Goal: Task Accomplishment & Management: Use online tool/utility

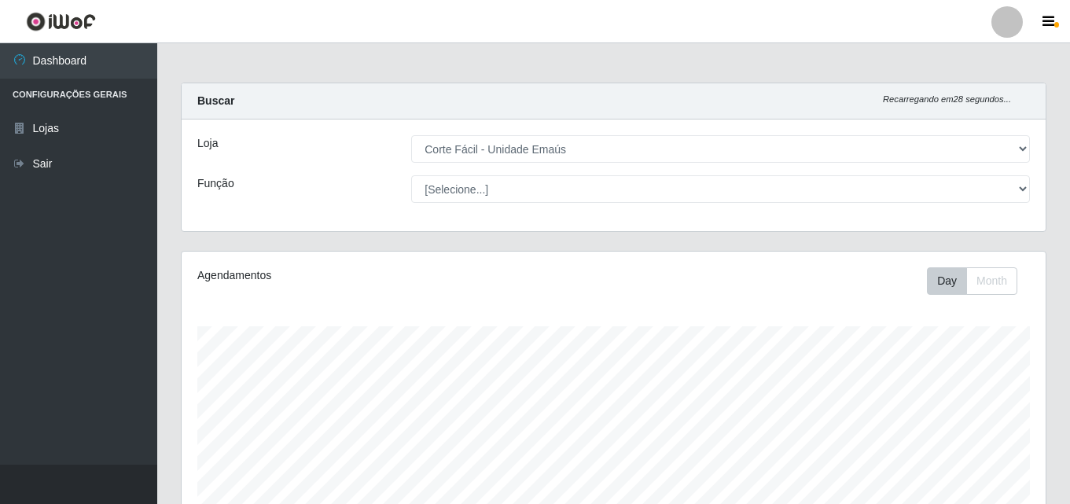
select select "201"
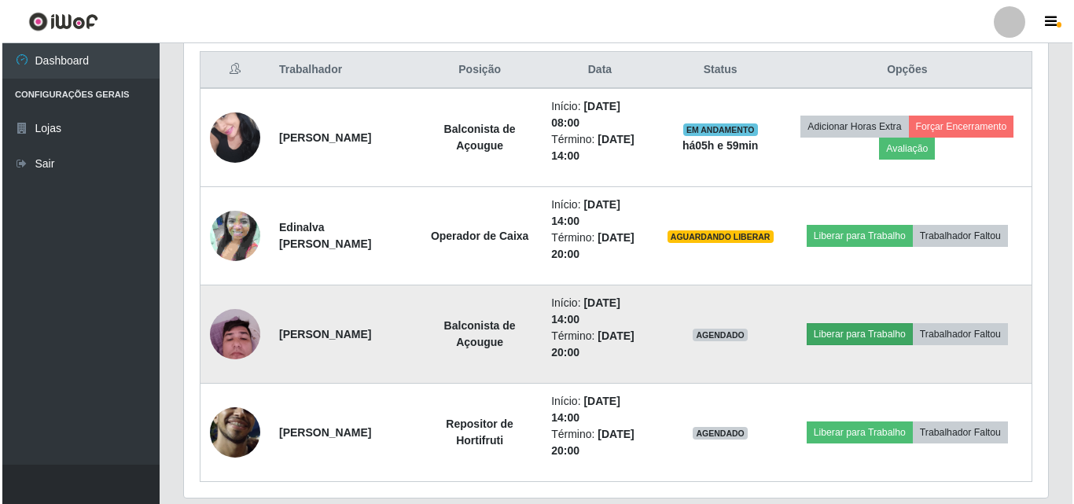
scroll to position [629, 0]
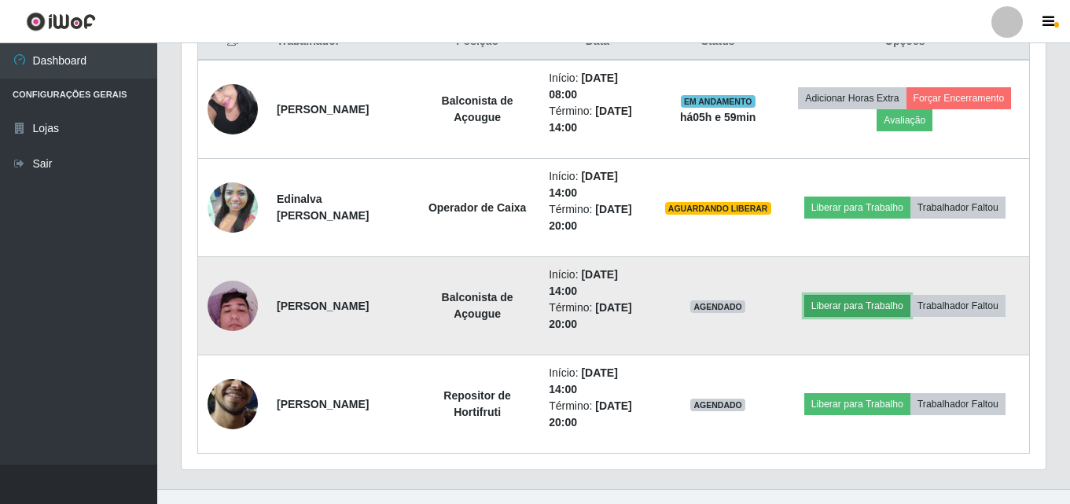
click at [842, 306] on button "Liberar para Trabalho" at bounding box center [857, 306] width 106 height 22
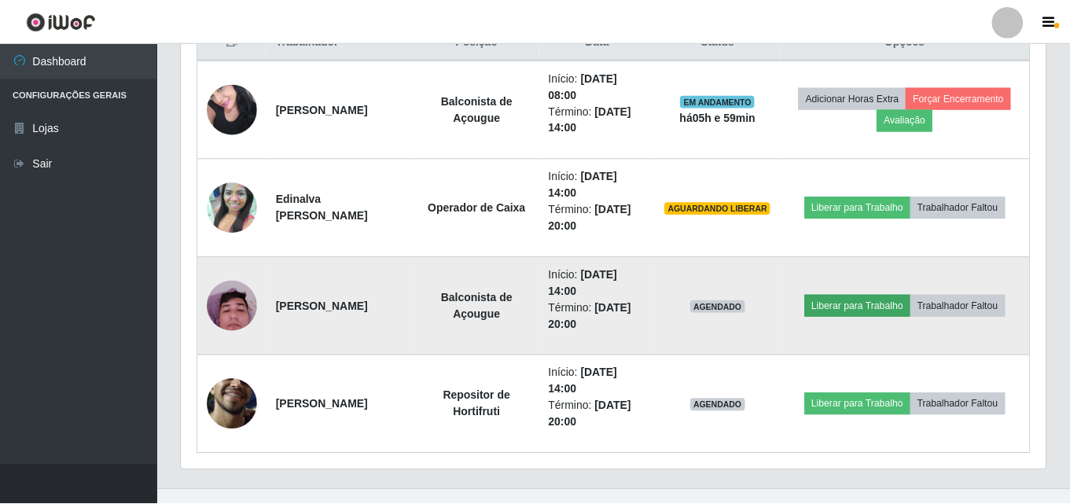
scroll to position [326, 856]
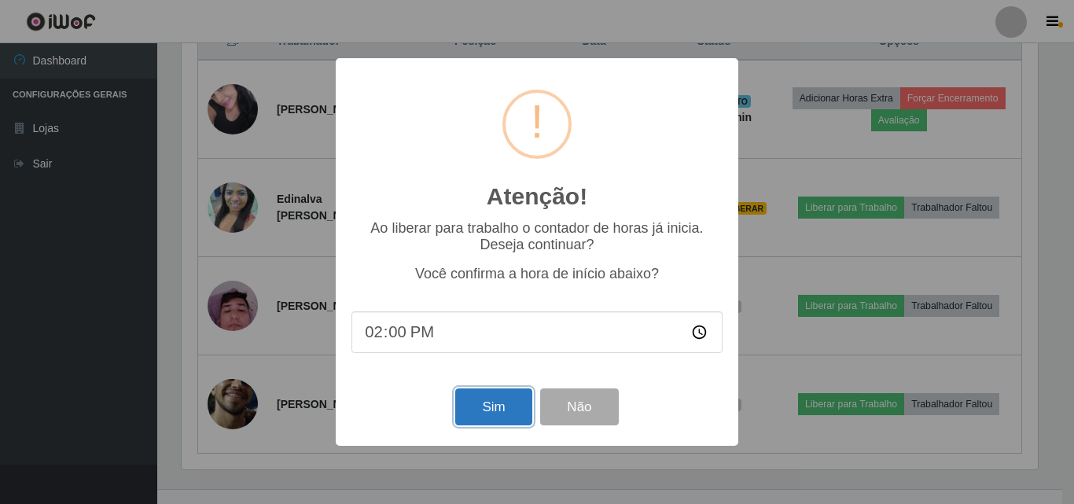
click at [510, 399] on button "Sim" at bounding box center [493, 406] width 76 height 37
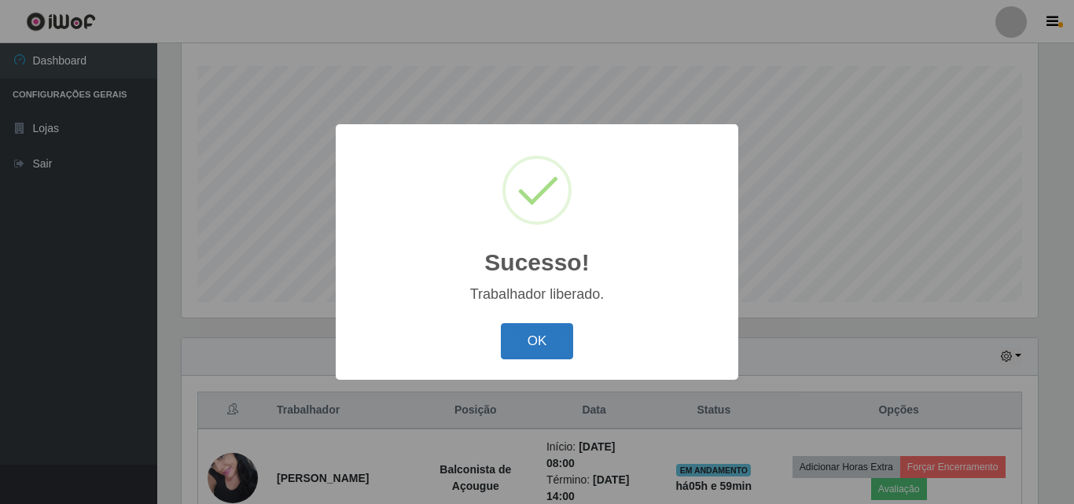
click at [520, 340] on button "OK" at bounding box center [537, 341] width 73 height 37
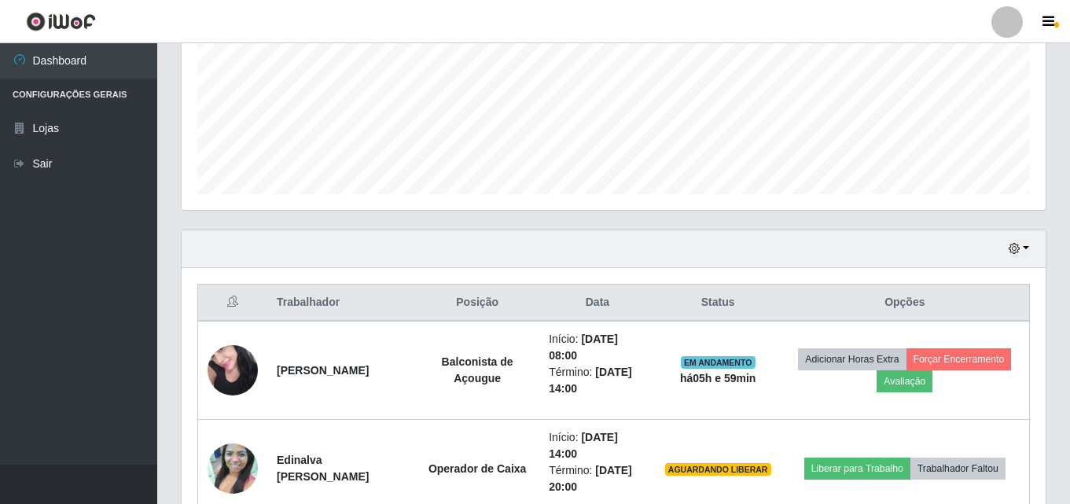
scroll to position [653, 0]
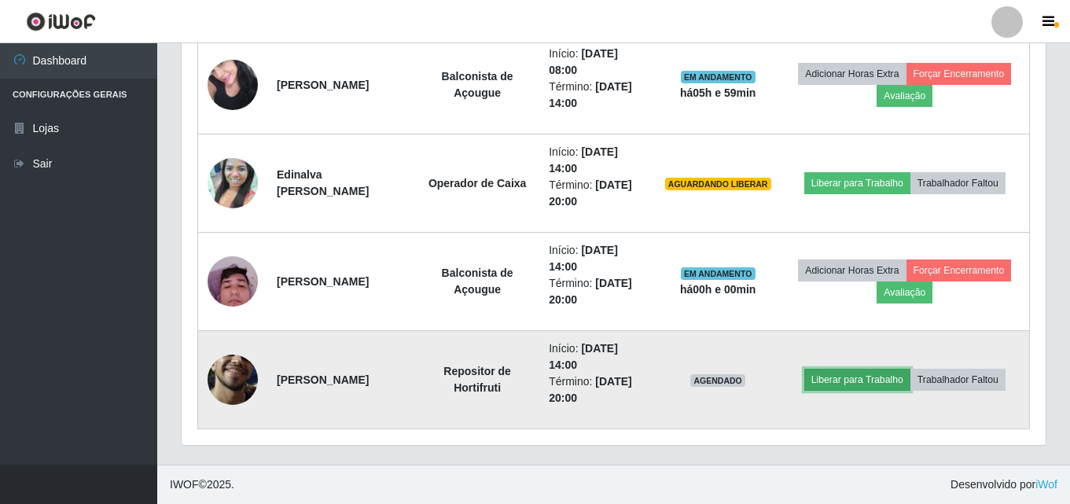
click at [839, 378] on button "Liberar para Trabalho" at bounding box center [857, 380] width 106 height 22
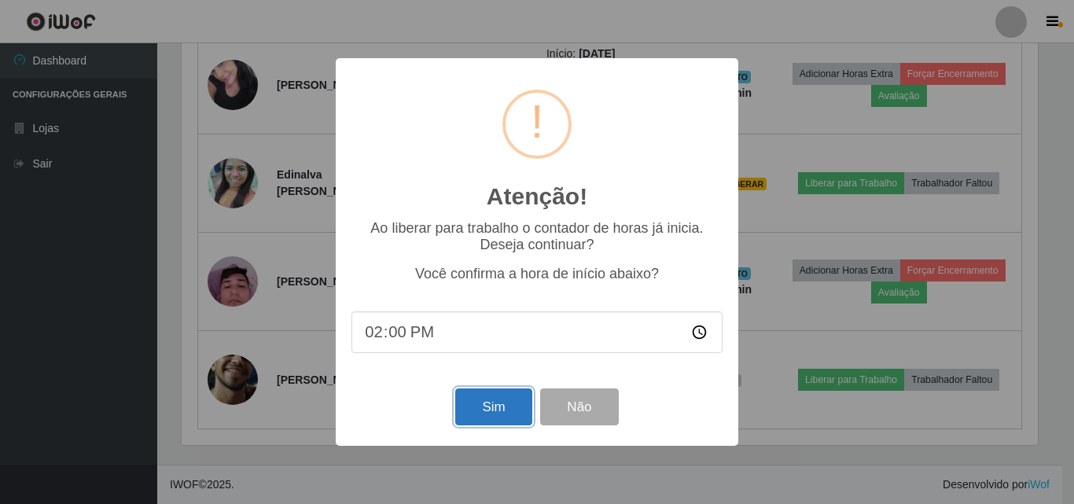
click at [478, 415] on button "Sim" at bounding box center [493, 406] width 76 height 37
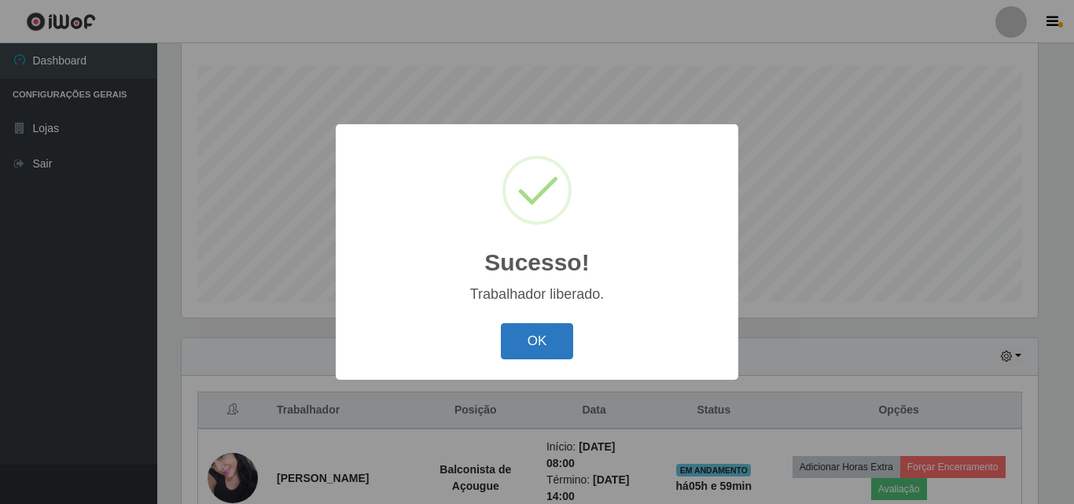
click at [544, 347] on button "OK" at bounding box center [537, 341] width 73 height 37
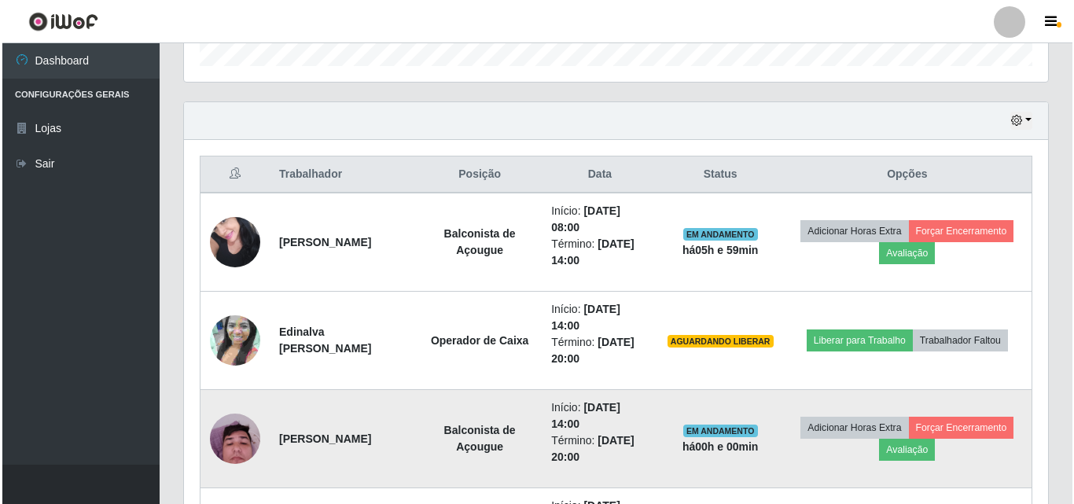
scroll to position [575, 0]
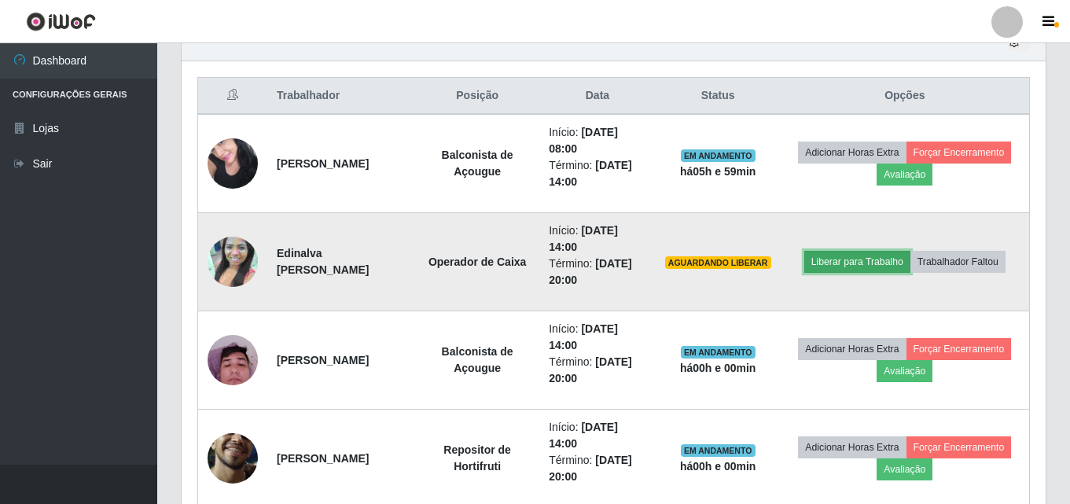
click at [830, 259] on button "Liberar para Trabalho" at bounding box center [857, 262] width 106 height 22
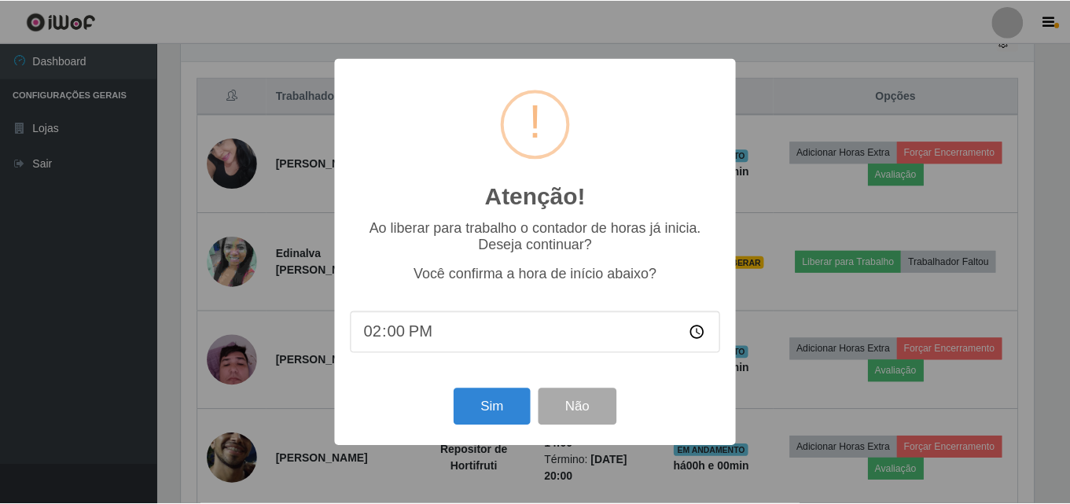
scroll to position [326, 856]
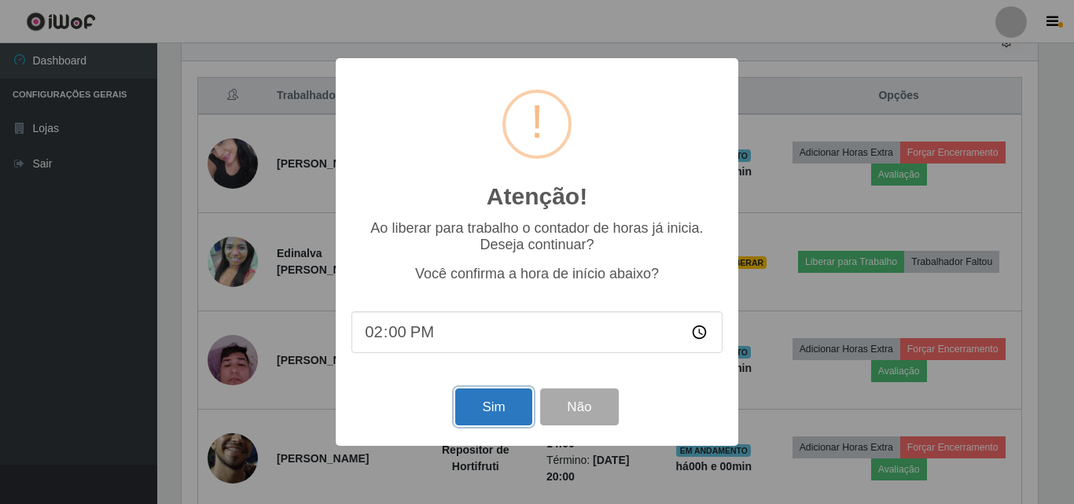
click at [482, 411] on button "Sim" at bounding box center [493, 406] width 76 height 37
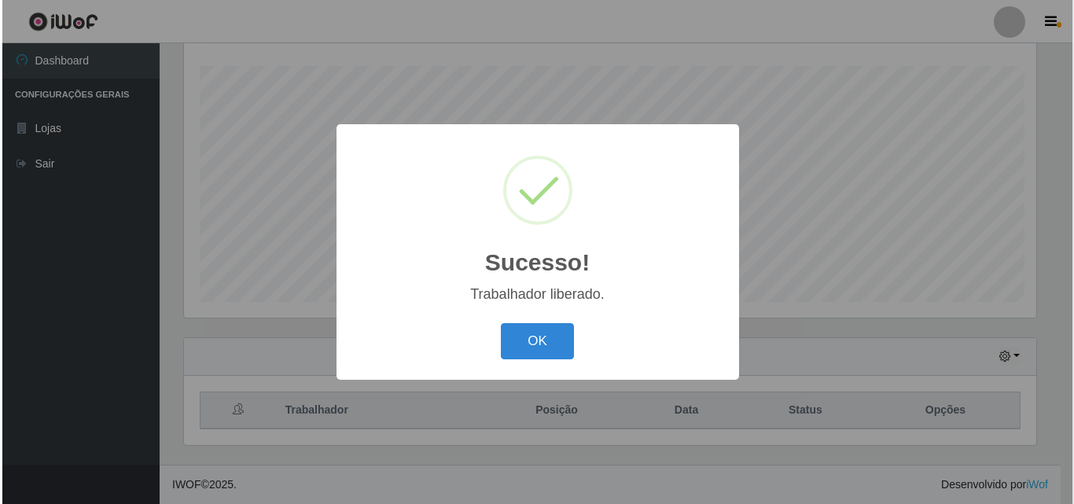
scroll to position [0, 0]
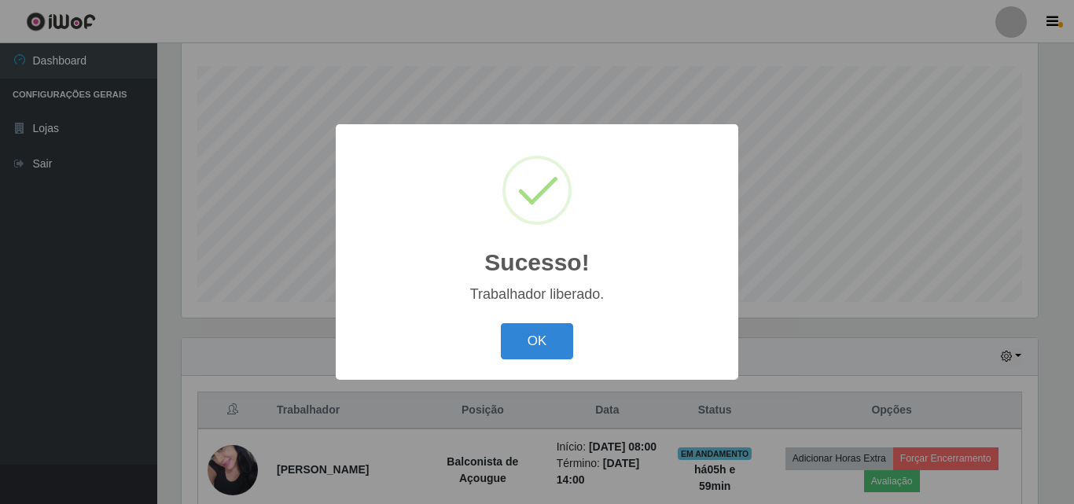
click at [546, 351] on button "OK" at bounding box center [537, 341] width 73 height 37
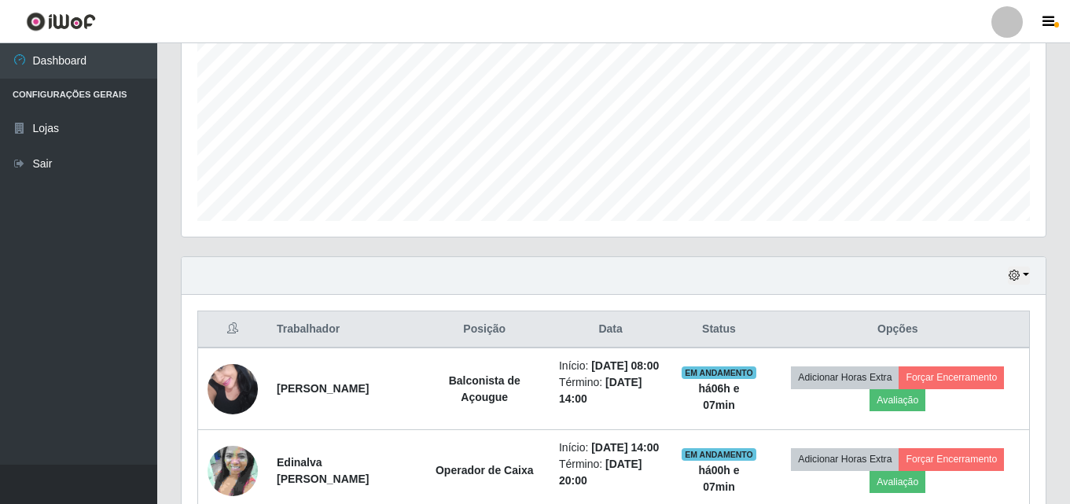
scroll to position [472, 0]
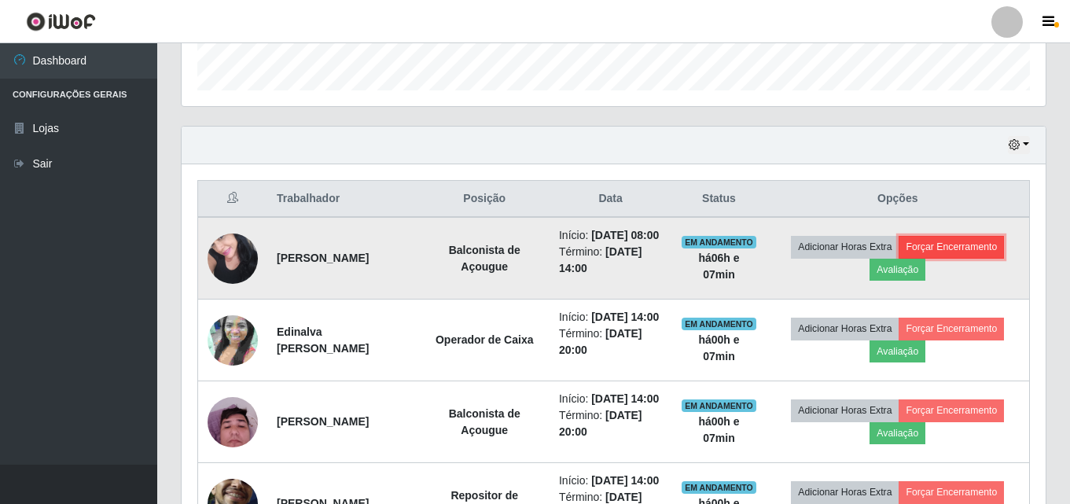
click at [985, 252] on button "Forçar Encerramento" at bounding box center [950, 247] width 105 height 22
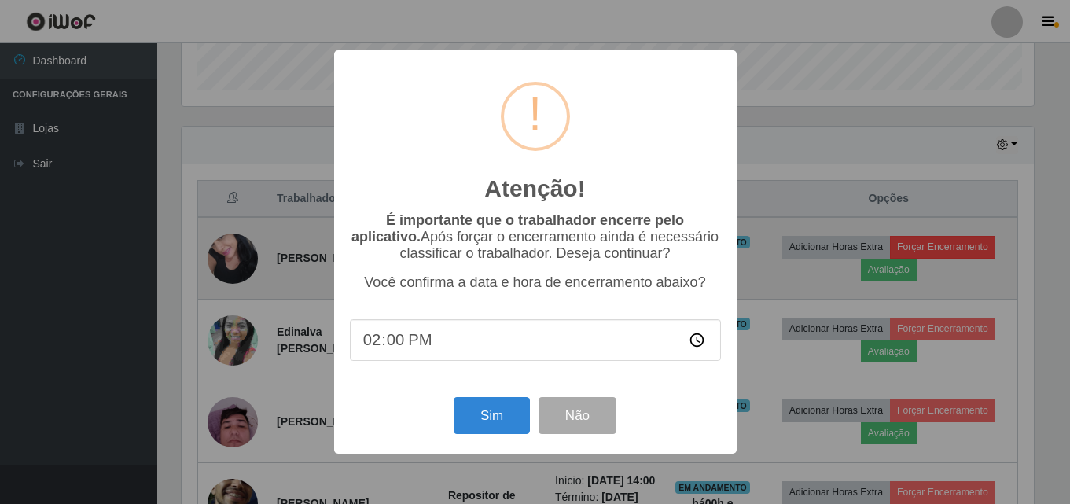
scroll to position [326, 856]
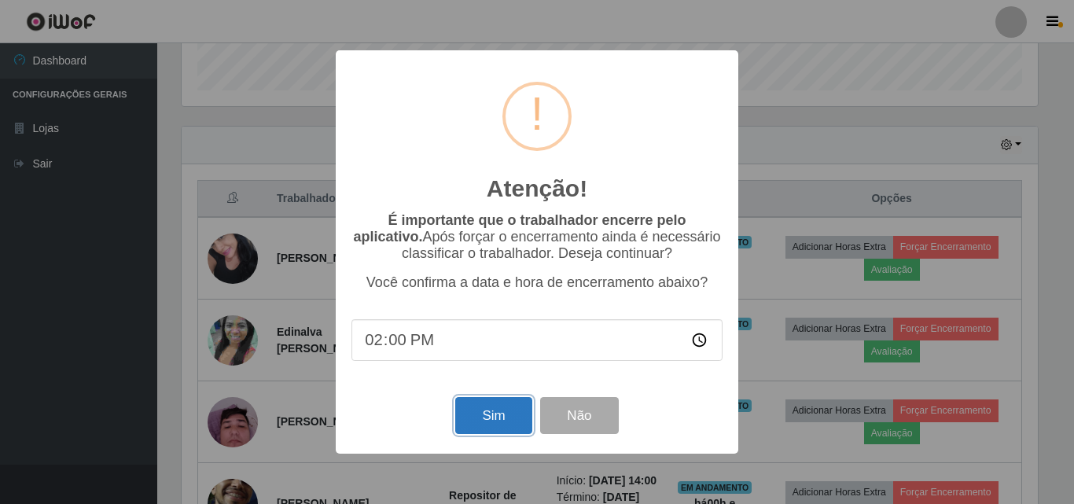
click at [487, 418] on button "Sim" at bounding box center [493, 415] width 76 height 37
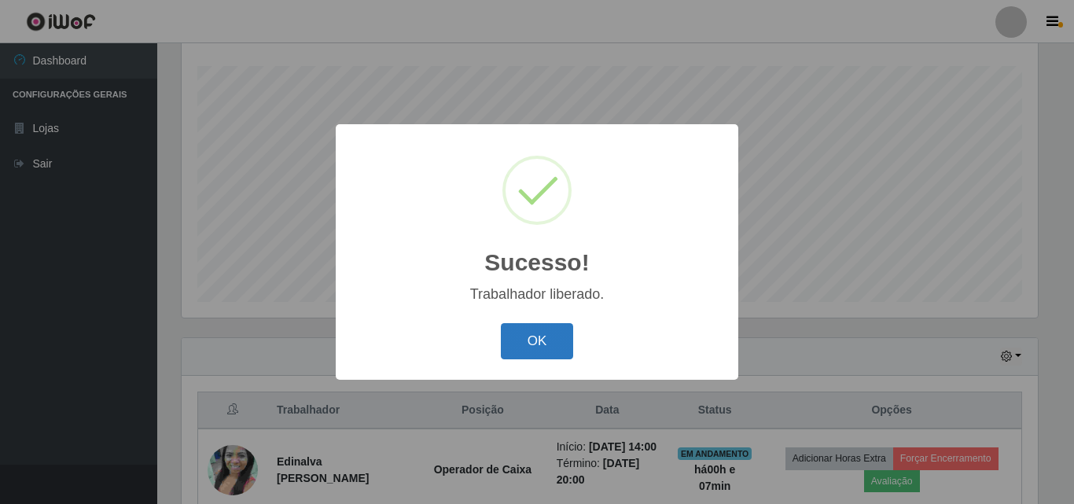
click at [555, 347] on button "OK" at bounding box center [537, 341] width 73 height 37
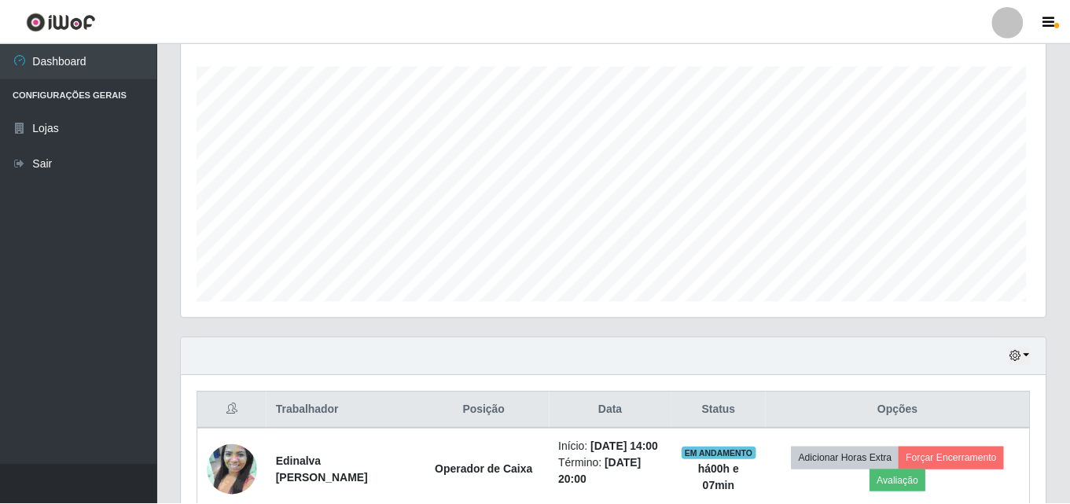
scroll to position [326, 864]
